Goal: Navigation & Orientation: Find specific page/section

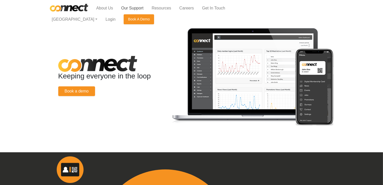
click at [133, 10] on link "Our Support" at bounding box center [132, 8] width 30 height 10
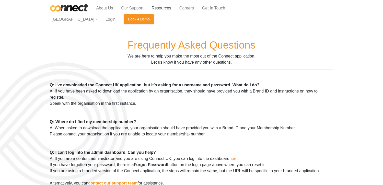
click at [163, 8] on link "Resources" at bounding box center [162, 8] width 28 height 10
